Goal: Information Seeking & Learning: Learn about a topic

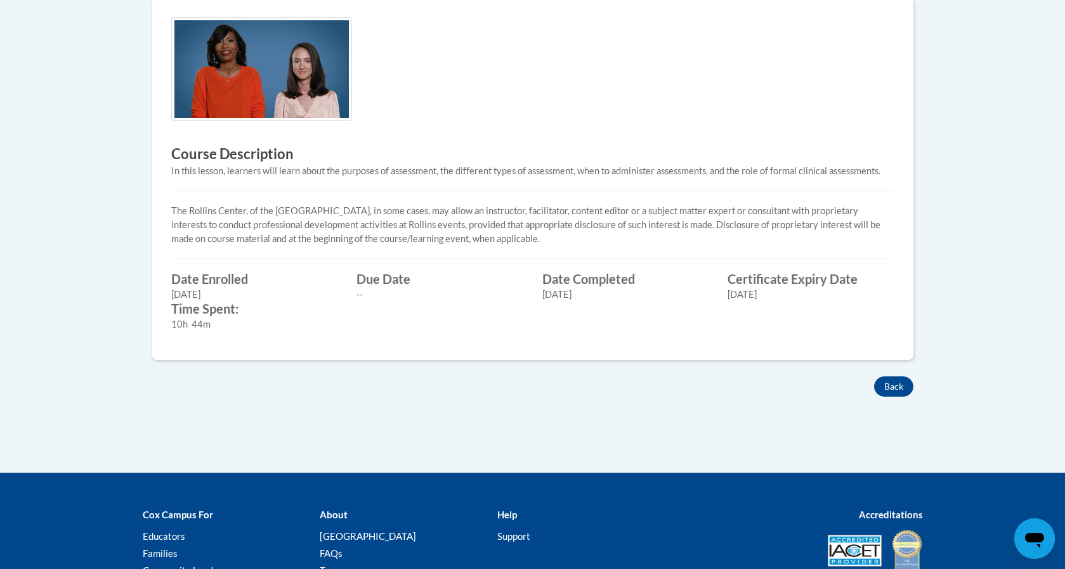
scroll to position [349, 0]
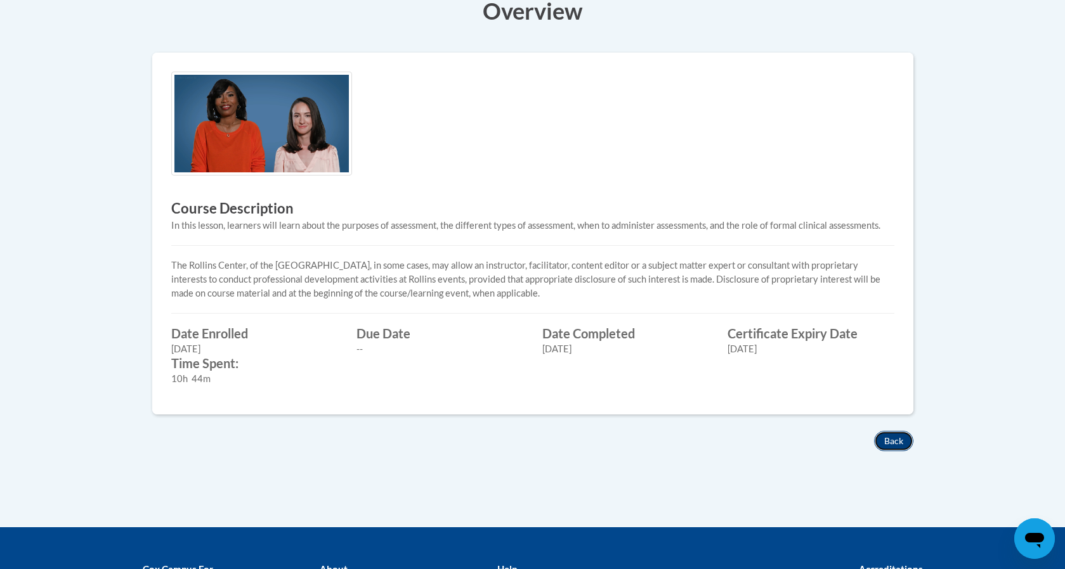
click at [897, 444] on button "Back" at bounding box center [893, 441] width 39 height 20
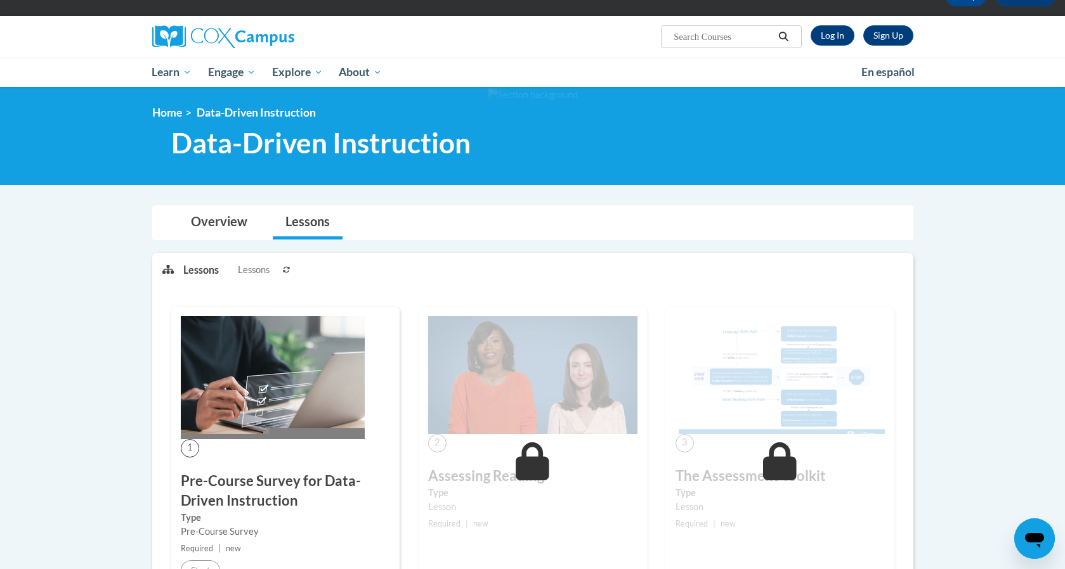
scroll to position [9, 0]
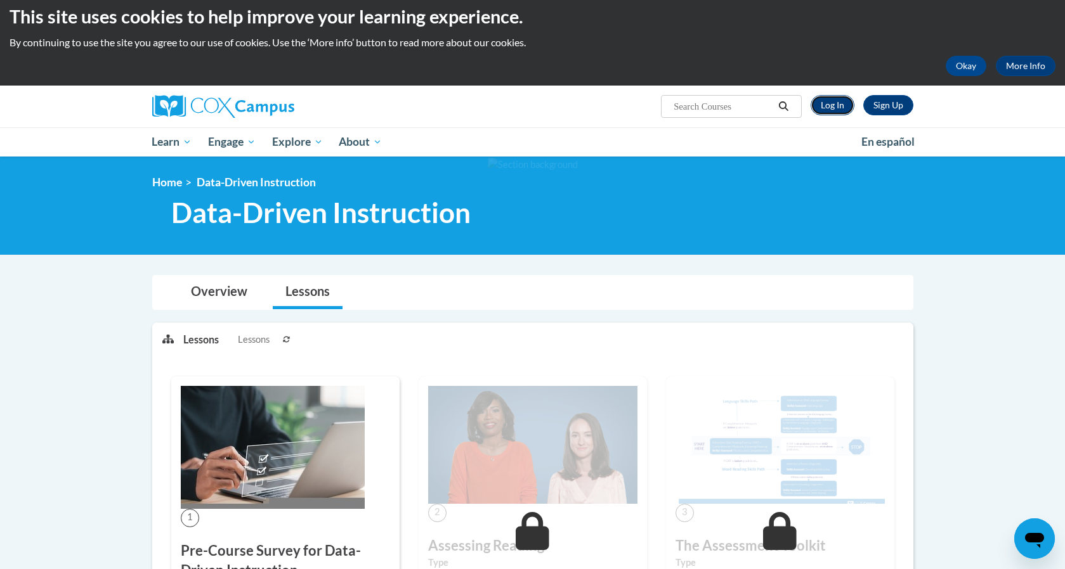
click at [830, 107] on link "Log In" at bounding box center [832, 105] width 44 height 20
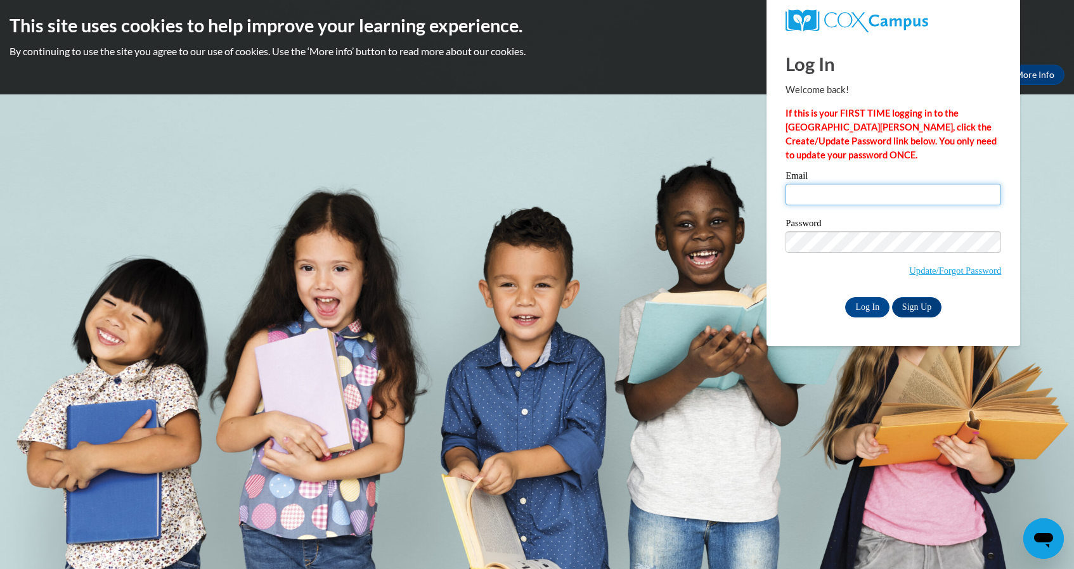
click at [832, 193] on input "Email" at bounding box center [894, 195] width 216 height 22
type input "tbowman@kindezi.org"
click at [874, 301] on input "Log In" at bounding box center [867, 307] width 44 height 20
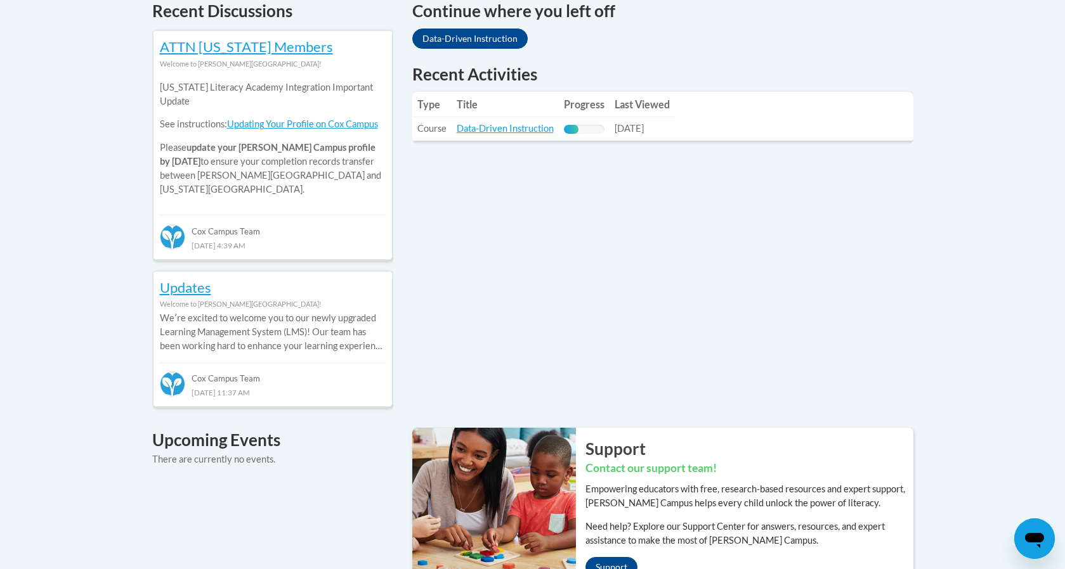
scroll to position [543, 0]
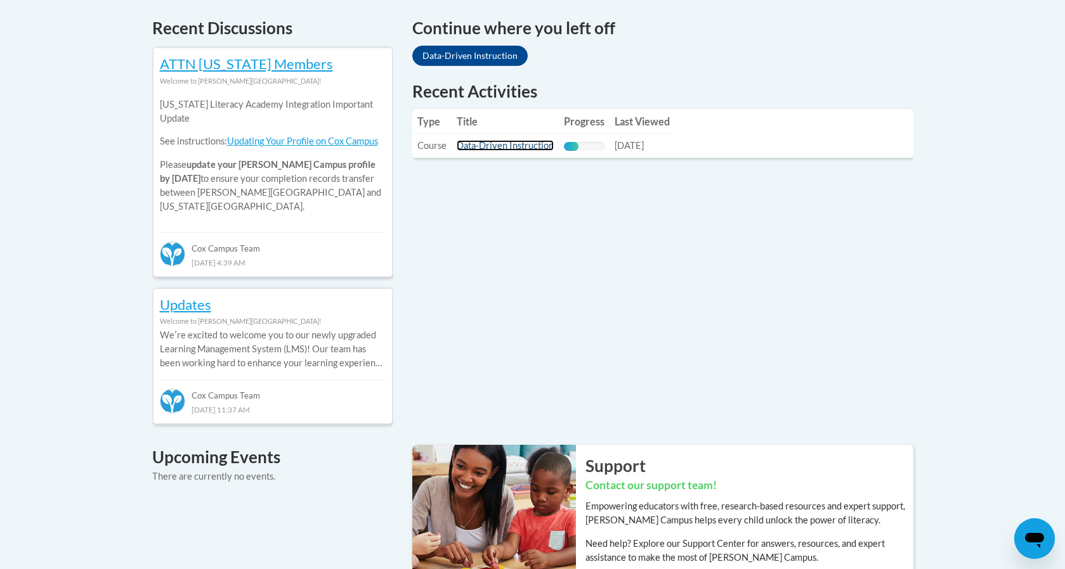
click at [511, 147] on link "Data-Driven Instruction" at bounding box center [505, 145] width 97 height 11
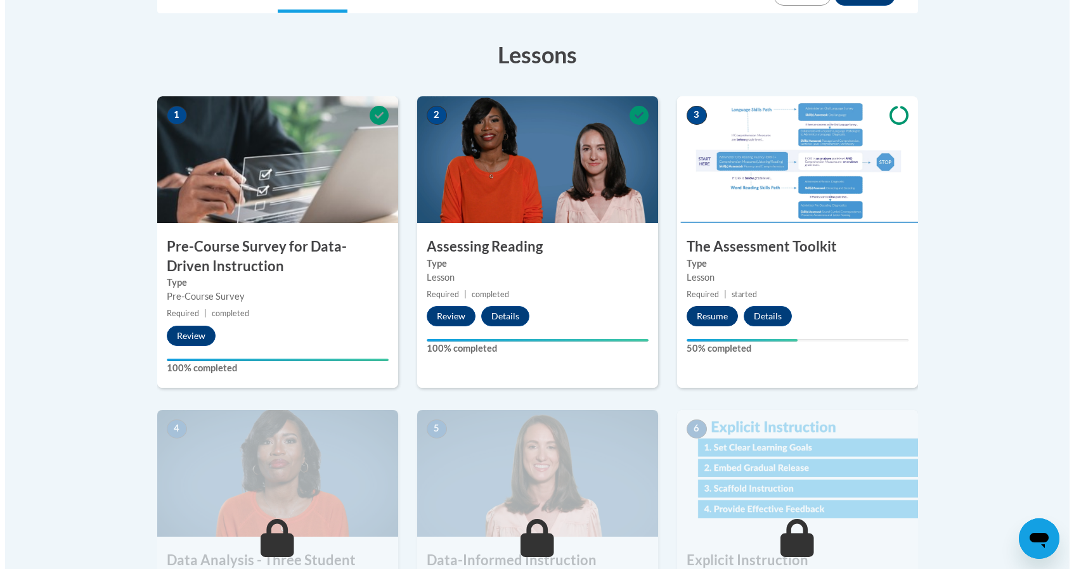
scroll to position [342, 0]
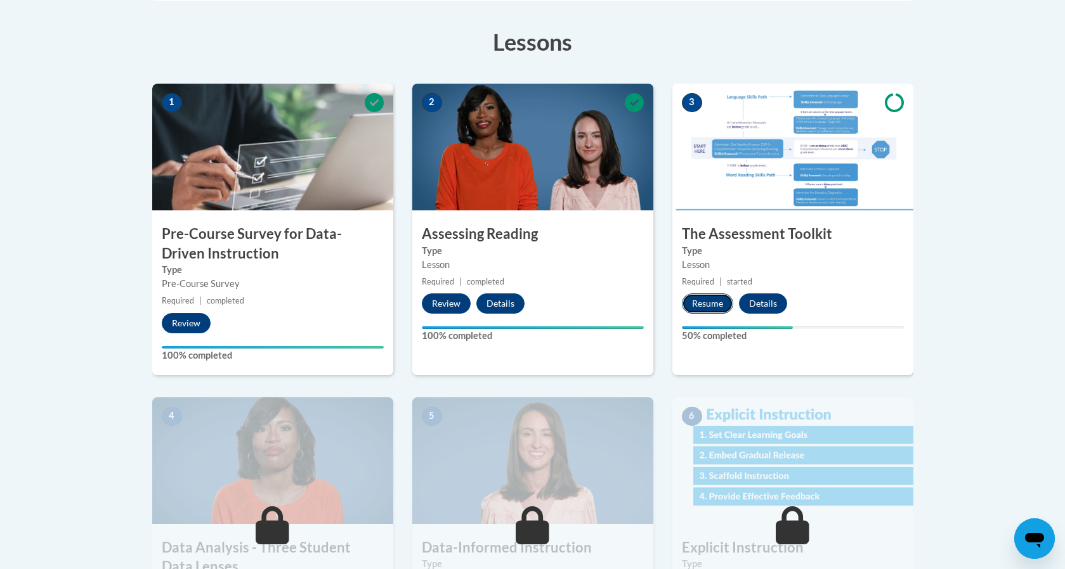
click at [710, 307] on button "Resume" at bounding box center [707, 304] width 51 height 20
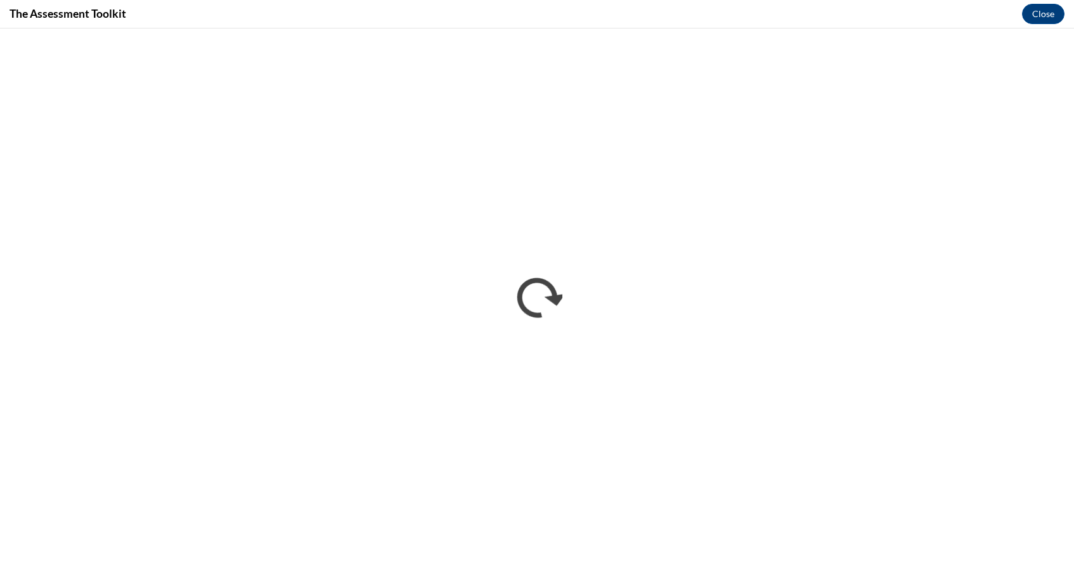
scroll to position [0, 0]
